Goal: Information Seeking & Learning: Learn about a topic

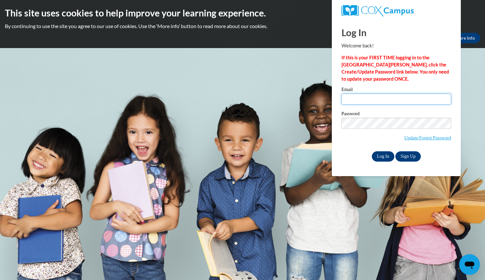
type input "scloud@kindezi.org"
click at [385, 153] on input "Log In" at bounding box center [383, 156] width 23 height 10
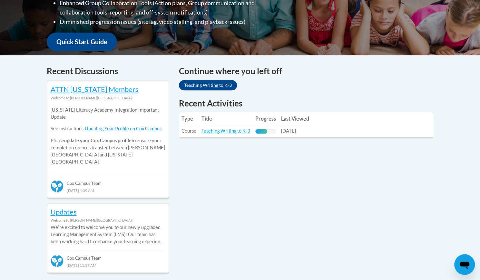
scroll to position [228, 0]
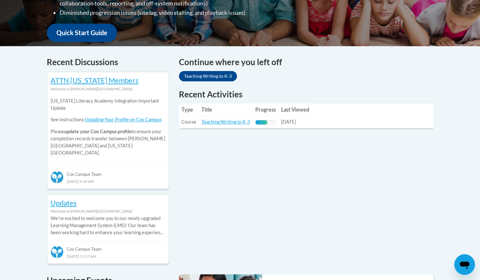
click at [234, 114] on th "Title" at bounding box center [226, 109] width 54 height 13
click at [235, 123] on link "Teaching Writing to K-3" at bounding box center [226, 121] width 49 height 5
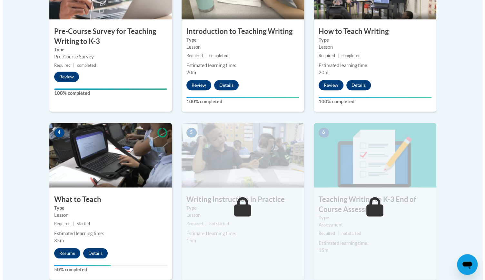
scroll to position [262, 0]
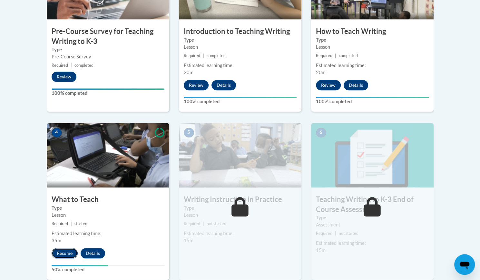
click at [71, 253] on button "Resume" at bounding box center [65, 253] width 26 height 10
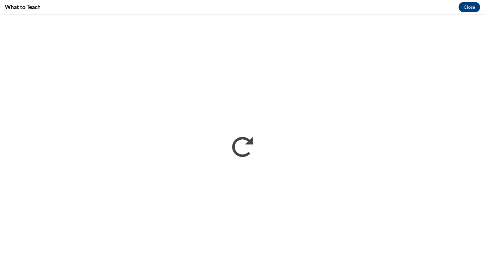
scroll to position [0, 0]
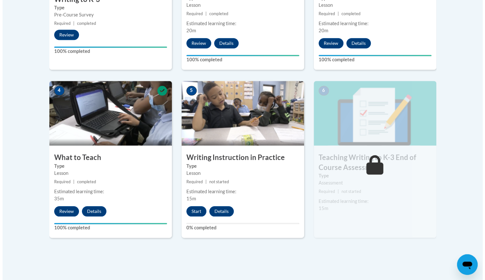
scroll to position [304, 0]
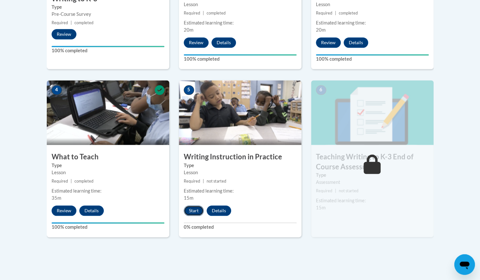
click at [193, 211] on button "Start" at bounding box center [194, 210] width 20 height 10
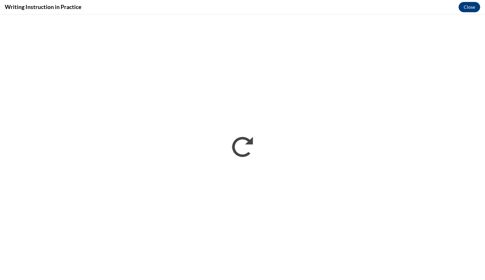
scroll to position [0, 0]
click at [464, 4] on button "Close" at bounding box center [470, 7] width 22 height 10
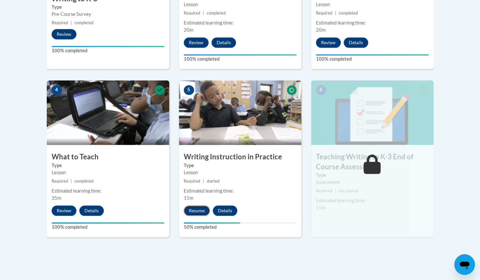
click at [194, 211] on button "Resume" at bounding box center [197, 210] width 26 height 10
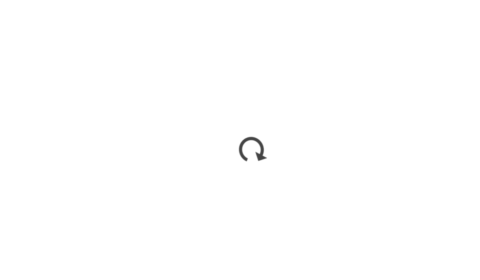
scroll to position [304, 0]
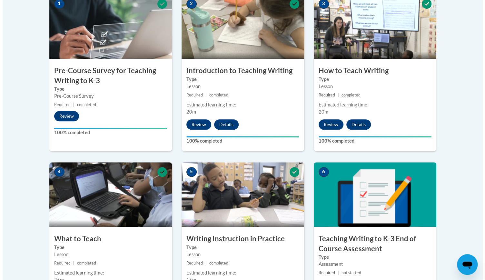
scroll to position [283, 0]
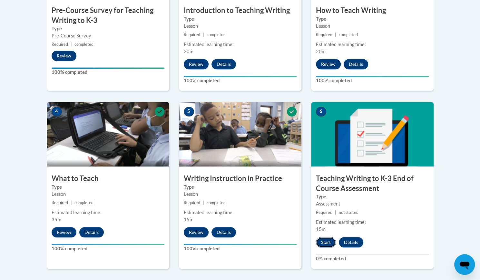
click at [320, 246] on button "Start" at bounding box center [326, 242] width 20 height 10
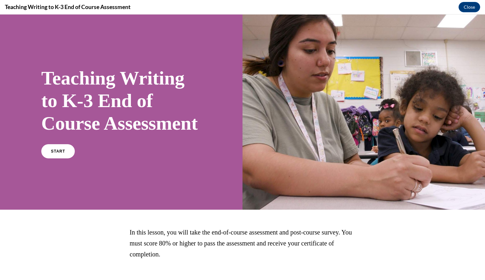
scroll to position [57, 0]
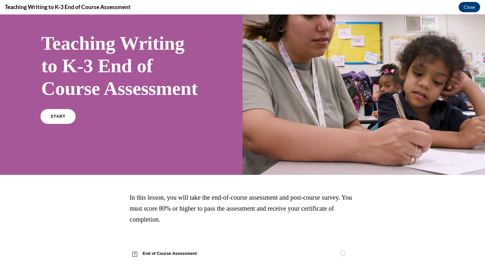
click at [62, 116] on span "START" at bounding box center [58, 116] width 15 height 5
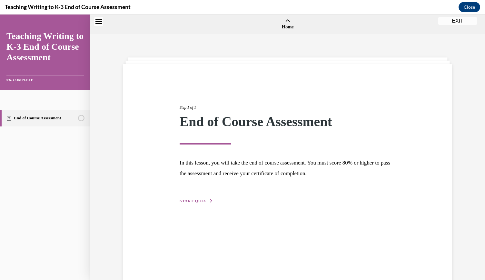
scroll to position [20, 0]
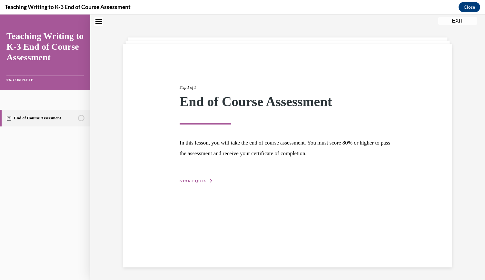
click at [207, 183] on button "START QUIZ" at bounding box center [197, 181] width 34 height 6
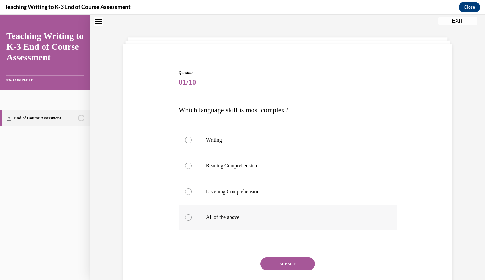
click at [228, 212] on label "All of the above" at bounding box center [288, 217] width 218 height 26
click at [192, 214] on input "All of the above" at bounding box center [188, 217] width 6 height 6
radio input "true"
click at [288, 268] on button "SUBMIT" at bounding box center [287, 263] width 55 height 13
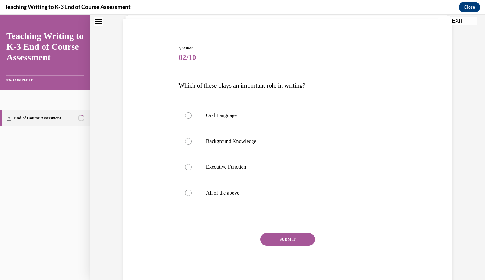
scroll to position [41, 0]
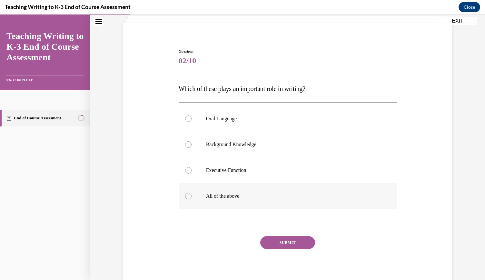
click at [214, 198] on p "All of the above" at bounding box center [293, 196] width 175 height 6
click at [192, 198] on input "All of the above" at bounding box center [188, 196] width 6 height 6
radio input "true"
click at [278, 243] on button "SUBMIT" at bounding box center [287, 242] width 55 height 13
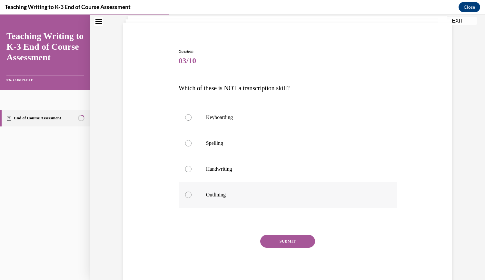
drag, startPoint x: 228, startPoint y: 184, endPoint x: 228, endPoint y: 197, distance: 13.2
click at [228, 197] on p "Outlining" at bounding box center [293, 195] width 175 height 6
click at [192, 197] on input "Outlining" at bounding box center [188, 195] width 6 height 6
radio input "true"
click at [275, 236] on button "SUBMIT" at bounding box center [287, 241] width 55 height 13
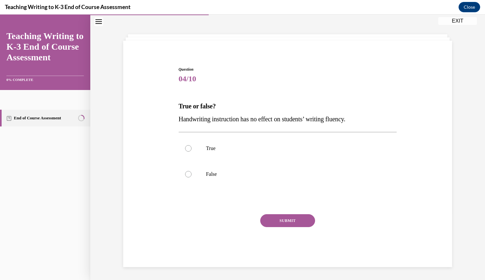
scroll to position [23, 0]
click at [244, 117] on span "Handwriting instruction has no effect on students’ writing fluency." at bounding box center [262, 119] width 167 height 7
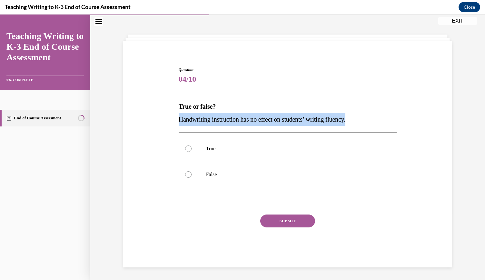
click at [244, 117] on span "Handwriting instruction has no effect on students’ writing fluency." at bounding box center [262, 119] width 167 height 7
copy span "Handwriting instruction has no effect on students’ writing fluency."
click at [244, 117] on span "Handwriting instruction has no effect on students’ writing fluency." at bounding box center [262, 119] width 167 height 7
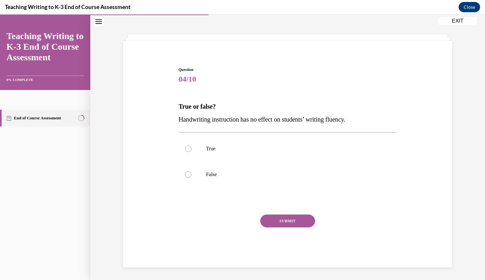
click at [357, 188] on div "True False" at bounding box center [288, 161] width 218 height 58
click at [210, 178] on label "False" at bounding box center [288, 175] width 218 height 26
click at [192, 178] on input "False" at bounding box center [188, 174] width 6 height 6
radio input "true"
click at [261, 216] on button "SUBMIT" at bounding box center [287, 220] width 55 height 13
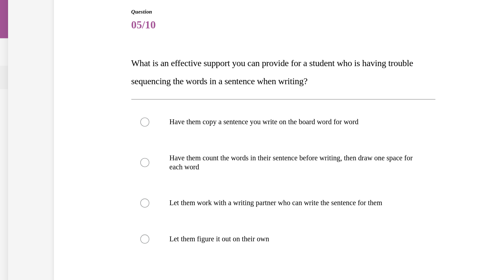
scroll to position [283, 0]
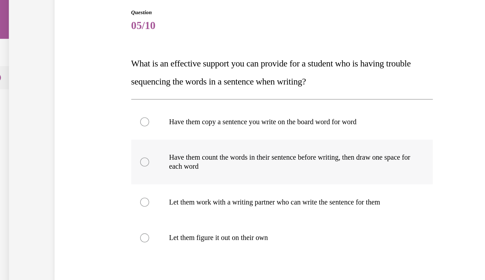
click at [193, 99] on p "Have them count the words in their sentence before writing, then draw one space…" at bounding box center [177, 99] width 175 height 13
click at [76, 99] on input "Have them count the words in their sentence before writing, then draw one space…" at bounding box center [72, 99] width 6 height 6
radio input "true"
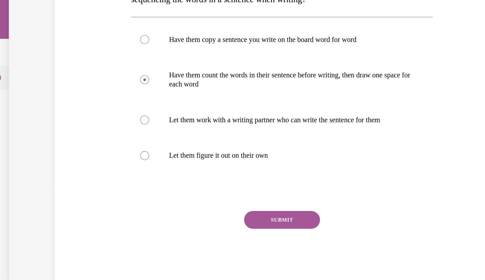
click at [178, 142] on button "SUBMIT" at bounding box center [171, 140] width 55 height 13
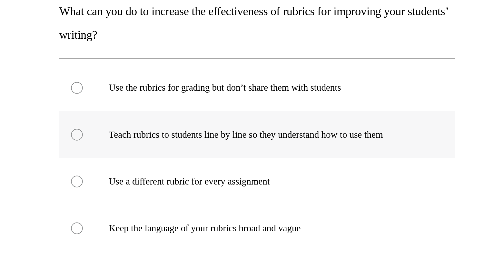
click at [66, 16] on label "Teach rubrics to students line by line so they understand how to use them" at bounding box center [23, 21] width 218 height 26
radio input "true"
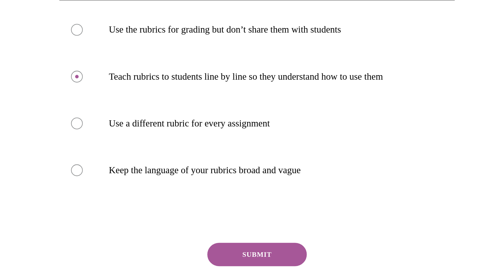
click at [34, 89] on button "SUBMIT" at bounding box center [22, 86] width 55 height 13
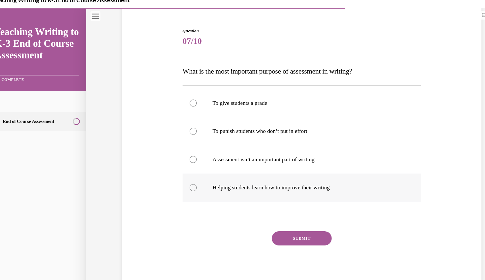
click at [298, 174] on p "Helping students learn how to improve their writing" at bounding box center [281, 172] width 175 height 6
click at [179, 174] on input "Helping students learn how to improve their writing" at bounding box center [176, 172] width 6 height 6
radio input "true"
click at [271, 220] on button "SUBMIT" at bounding box center [275, 218] width 55 height 13
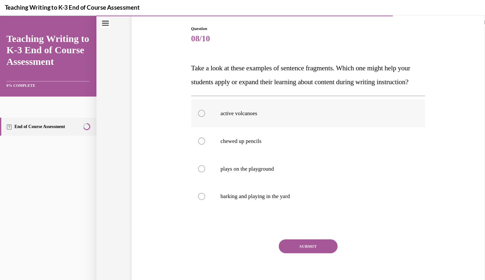
click at [323, 120] on label "active volcanoes" at bounding box center [287, 107] width 218 height 26
click at [191, 110] on input "active volcanoes" at bounding box center [188, 107] width 6 height 6
radio input "true"
click at [294, 237] on button "SUBMIT" at bounding box center [287, 230] width 55 height 13
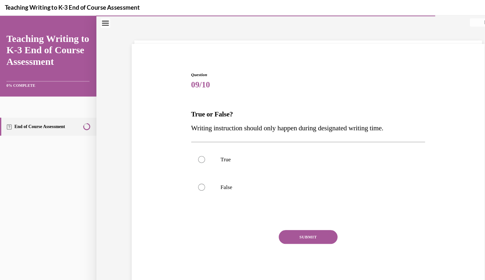
scroll to position [19, 0]
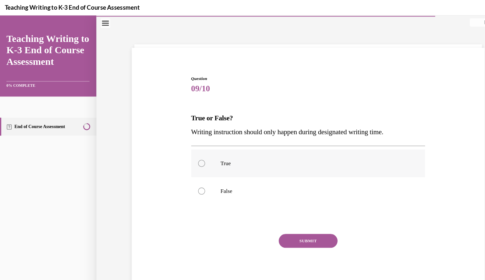
click at [230, 161] on label "True" at bounding box center [287, 153] width 218 height 26
click at [191, 156] on input "True" at bounding box center [188, 153] width 6 height 6
radio input "true"
click at [280, 230] on button "SUBMIT" at bounding box center [287, 225] width 55 height 13
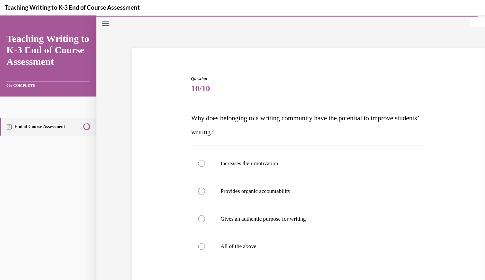
click at [280, 230] on p "All of the above" at bounding box center [293, 230] width 175 height 6
click at [191, 230] on input "All of the above" at bounding box center [188, 230] width 6 height 6
radio input "true"
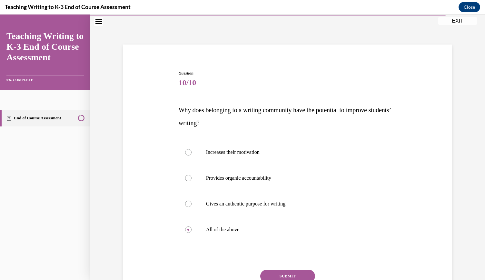
click at [299, 275] on button "SUBMIT" at bounding box center [287, 276] width 55 height 13
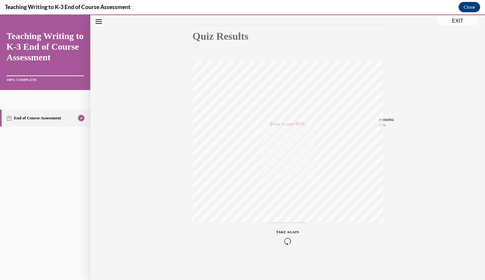
scroll to position [65, 0]
click at [454, 23] on button "EXIT" at bounding box center [457, 21] width 39 height 8
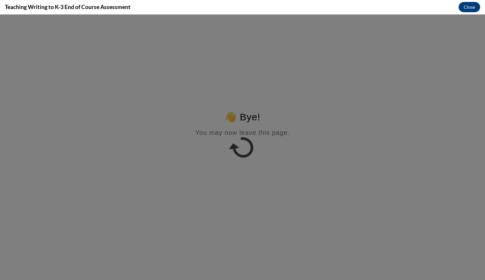
scroll to position [0, 0]
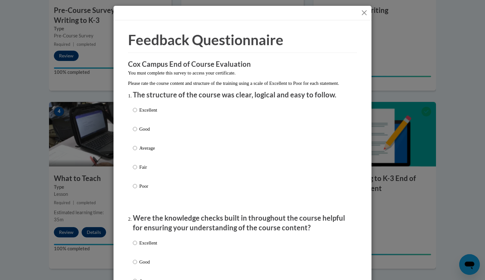
click at [146, 108] on li "The structure of the course was clear, logical and easy to follow. Excellent Go…" at bounding box center [242, 149] width 219 height 118
click at [148, 114] on p "Excellent" at bounding box center [148, 109] width 18 height 7
click at [137, 114] on input "Excellent" at bounding box center [135, 109] width 4 height 7
radio input "true"
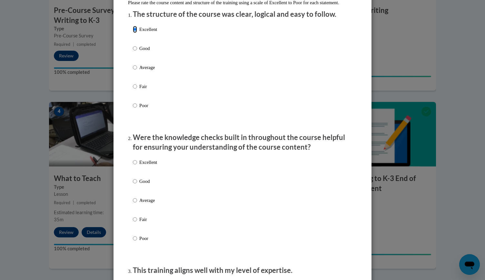
scroll to position [81, 0]
click at [146, 165] on p "Excellent" at bounding box center [148, 161] width 18 height 7
click at [137, 165] on input "Excellent" at bounding box center [135, 161] width 4 height 7
radio input "true"
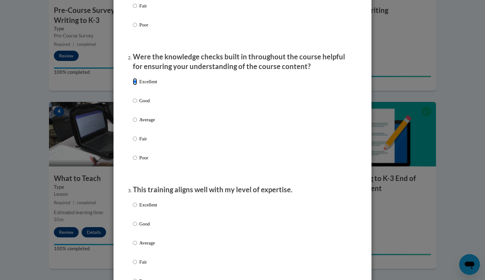
scroll to position [168, 0]
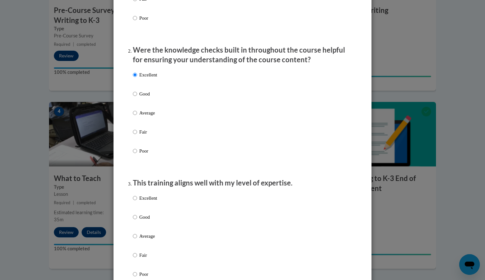
click at [153, 202] on p "Excellent" at bounding box center [148, 197] width 18 height 7
click at [137, 202] on input "Excellent" at bounding box center [135, 197] width 4 height 7
radio input "true"
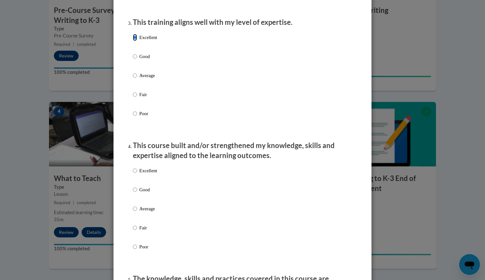
scroll to position [328, 0]
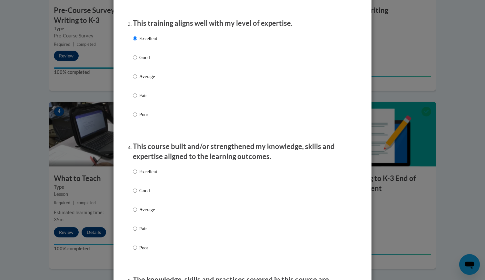
click at [153, 175] on p "Excellent" at bounding box center [148, 171] width 18 height 7
click at [137, 175] on input "Excellent" at bounding box center [135, 171] width 4 height 7
radio input "true"
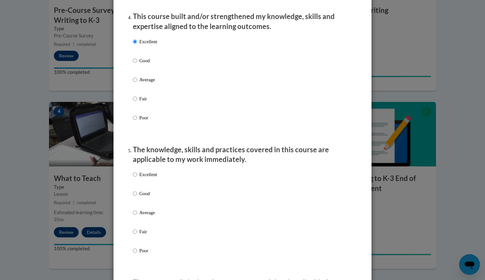
click at [154, 185] on label "Excellent" at bounding box center [145, 179] width 24 height 17
click at [137, 178] on input "Excellent" at bounding box center [135, 174] width 4 height 7
radio input "true"
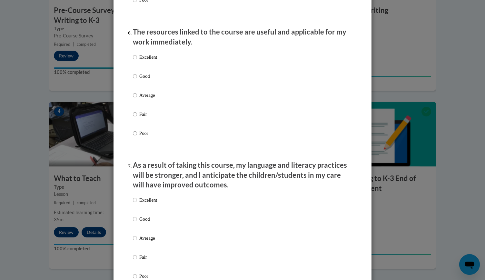
scroll to position [687, 0]
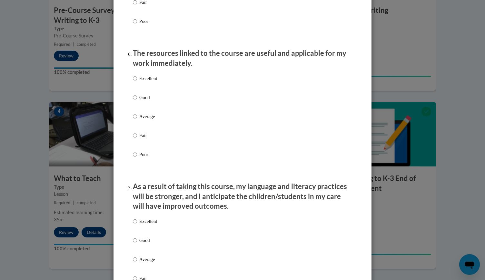
click at [155, 82] on p "Excellent" at bounding box center [148, 78] width 18 height 7
click at [137, 82] on input "Excellent" at bounding box center [135, 78] width 4 height 7
radio input "true"
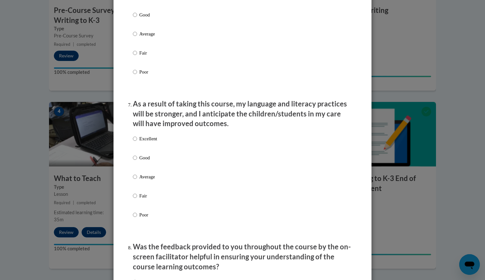
click at [154, 148] on label "Excellent" at bounding box center [145, 143] width 24 height 17
click at [137, 142] on input "Excellent" at bounding box center [135, 138] width 4 height 7
radio input "true"
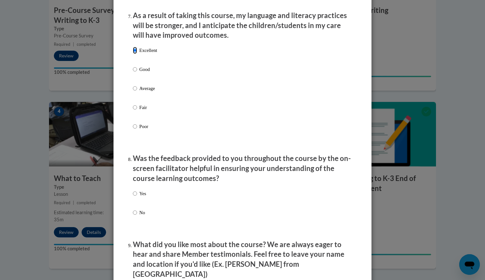
scroll to position [864, 0]
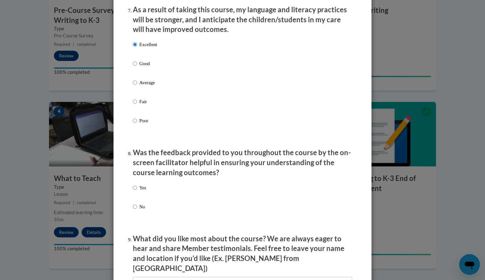
click at [148, 198] on div "Yes No" at bounding box center [242, 205] width 219 height 48
click at [133, 210] on input "No" at bounding box center [135, 206] width 4 height 7
radio input "true"
click at [134, 191] on input "Yes" at bounding box center [135, 187] width 4 height 7
radio input "true"
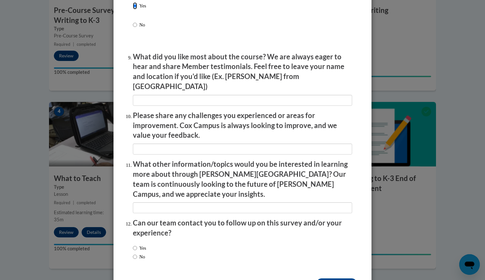
scroll to position [1061, 0]
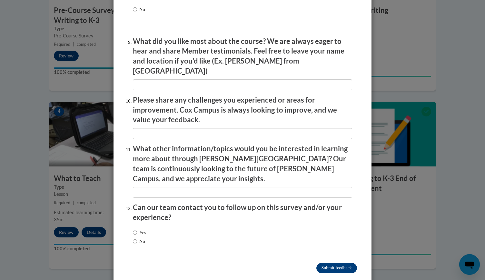
click at [330, 263] on input "Submit feedback" at bounding box center [336, 268] width 41 height 10
